Goal: Find contact information: Find contact information

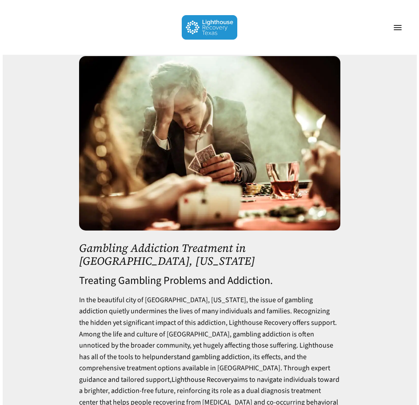
click at [361, 96] on div at bounding box center [210, 261] width 415 height 453
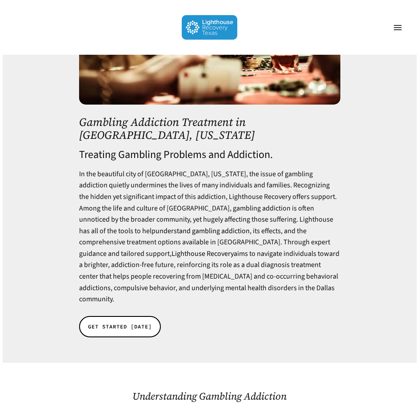
scroll to position [133, 0]
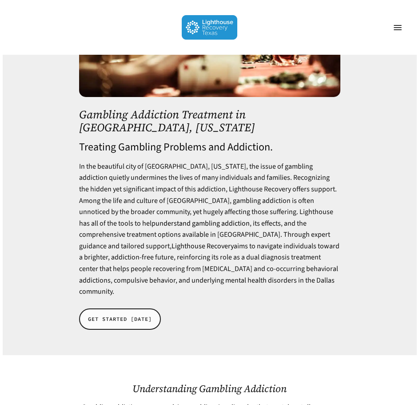
click at [103, 315] on span "GET STARTED [DATE]" at bounding box center [120, 319] width 64 height 9
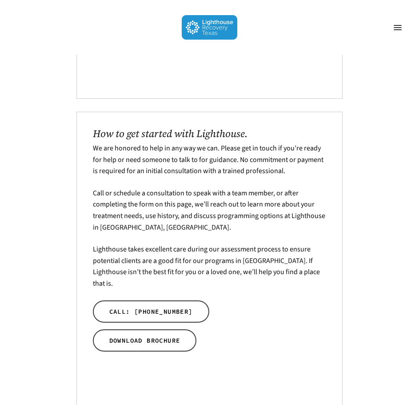
scroll to position [801, 0]
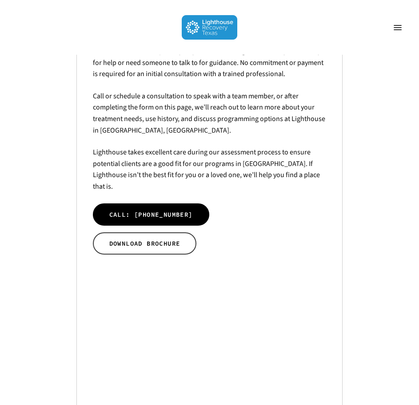
drag, startPoint x: 181, startPoint y: 192, endPoint x: 163, endPoint y: 188, distance: 18.8
click at [163, 210] on span "CALL: (214) 238-9810" at bounding box center [151, 214] width 84 height 9
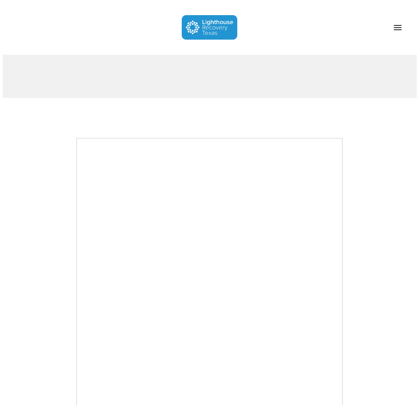
scroll to position [0, 0]
